Goal: Navigation & Orientation: Find specific page/section

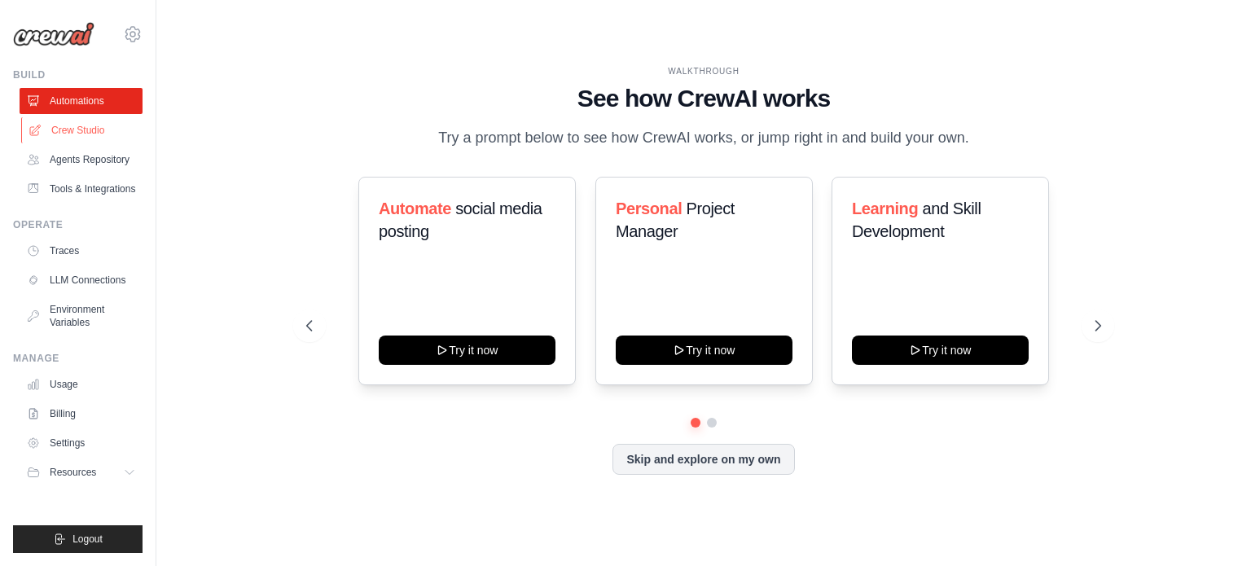
click at [70, 133] on link "Crew Studio" at bounding box center [82, 130] width 123 height 26
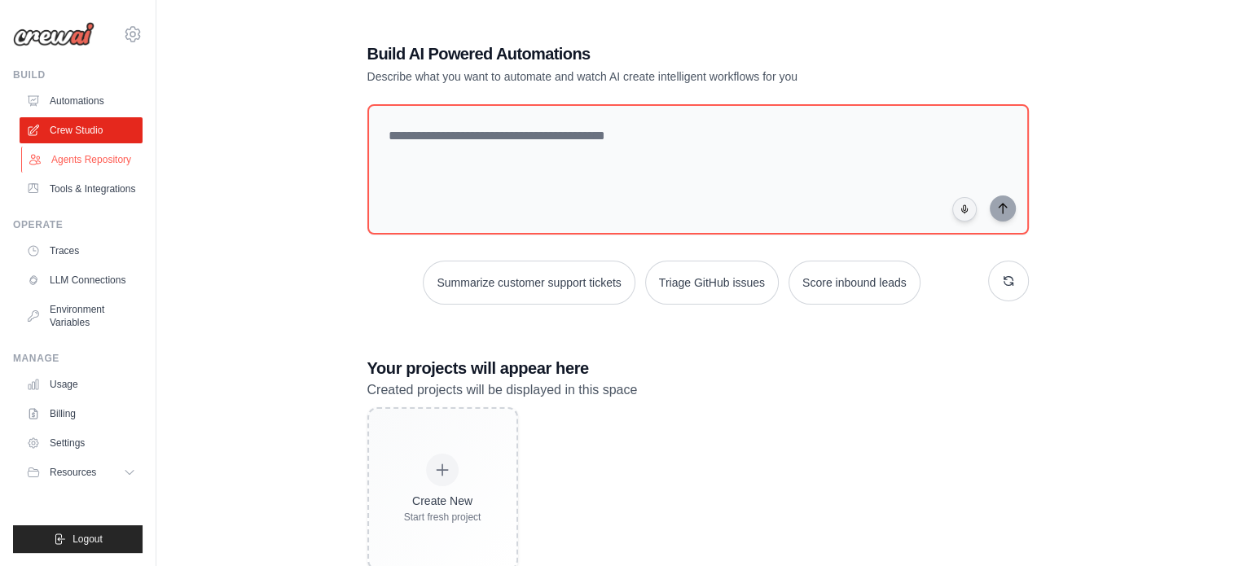
click at [77, 160] on link "Agents Repository" at bounding box center [82, 160] width 123 height 26
